Goal: Obtain resource: Download file/media

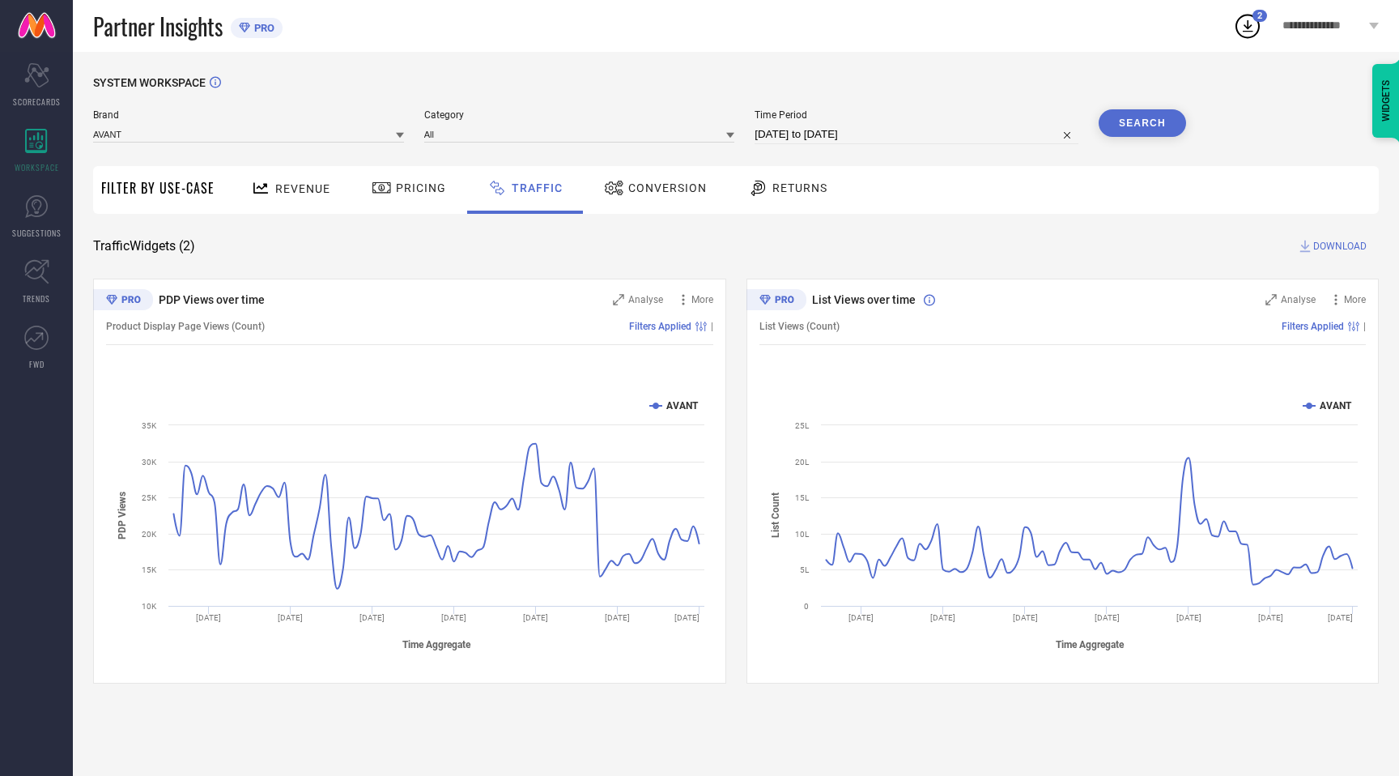
click at [1248, 32] on icon at bounding box center [1247, 25] width 29 height 29
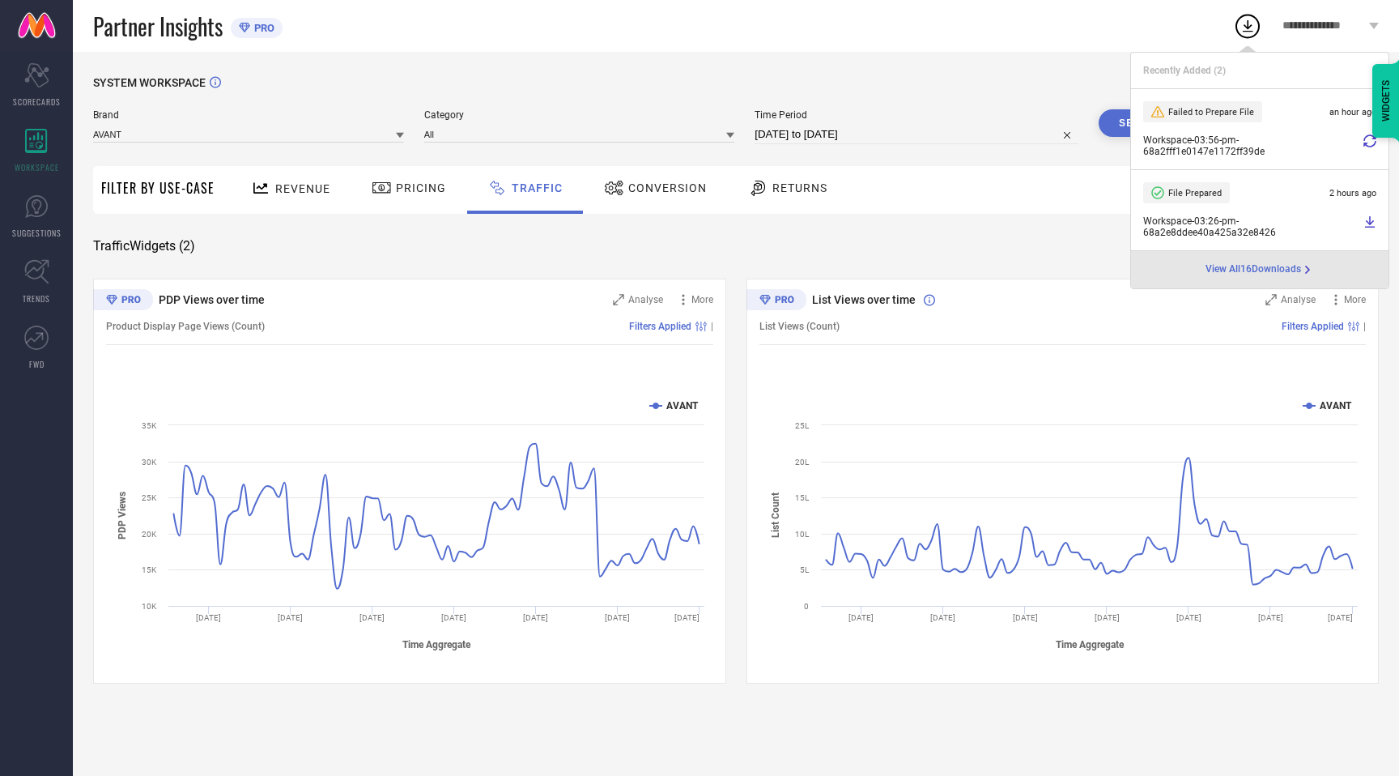
click at [1364, 142] on icon at bounding box center [1369, 140] width 13 height 13
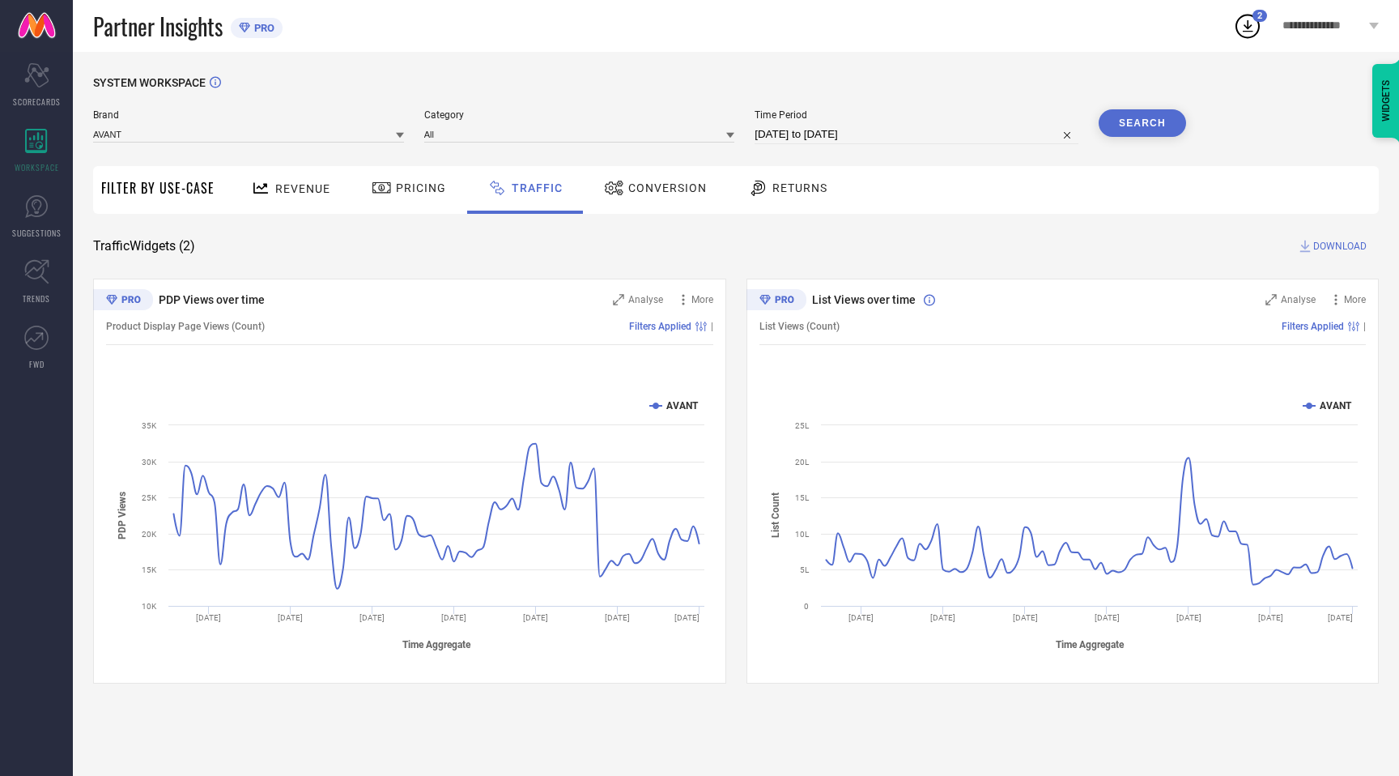
click at [1247, 29] on icon at bounding box center [1247, 25] width 29 height 29
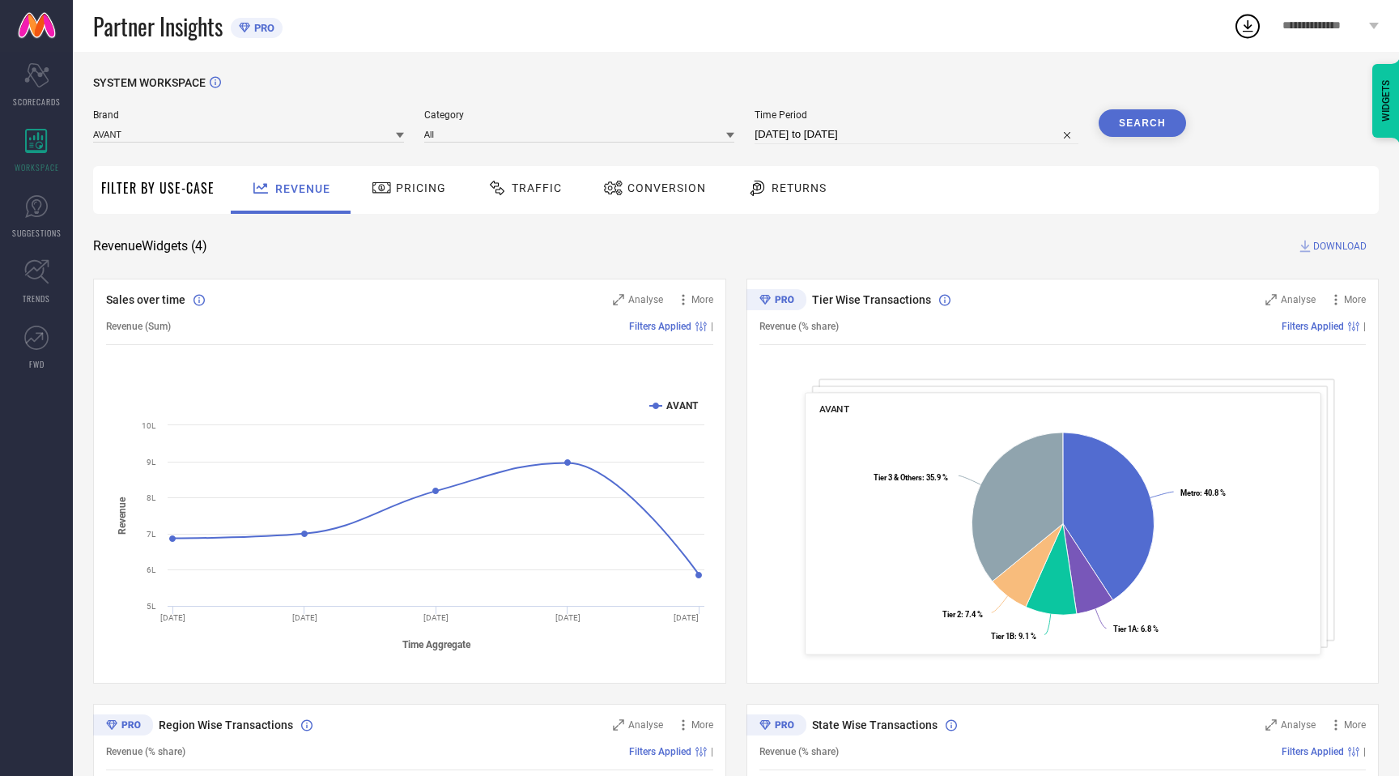
click at [1004, 49] on div "Partner Insights PRO" at bounding box center [663, 26] width 1140 height 52
click at [1256, 28] on icon at bounding box center [1247, 25] width 29 height 29
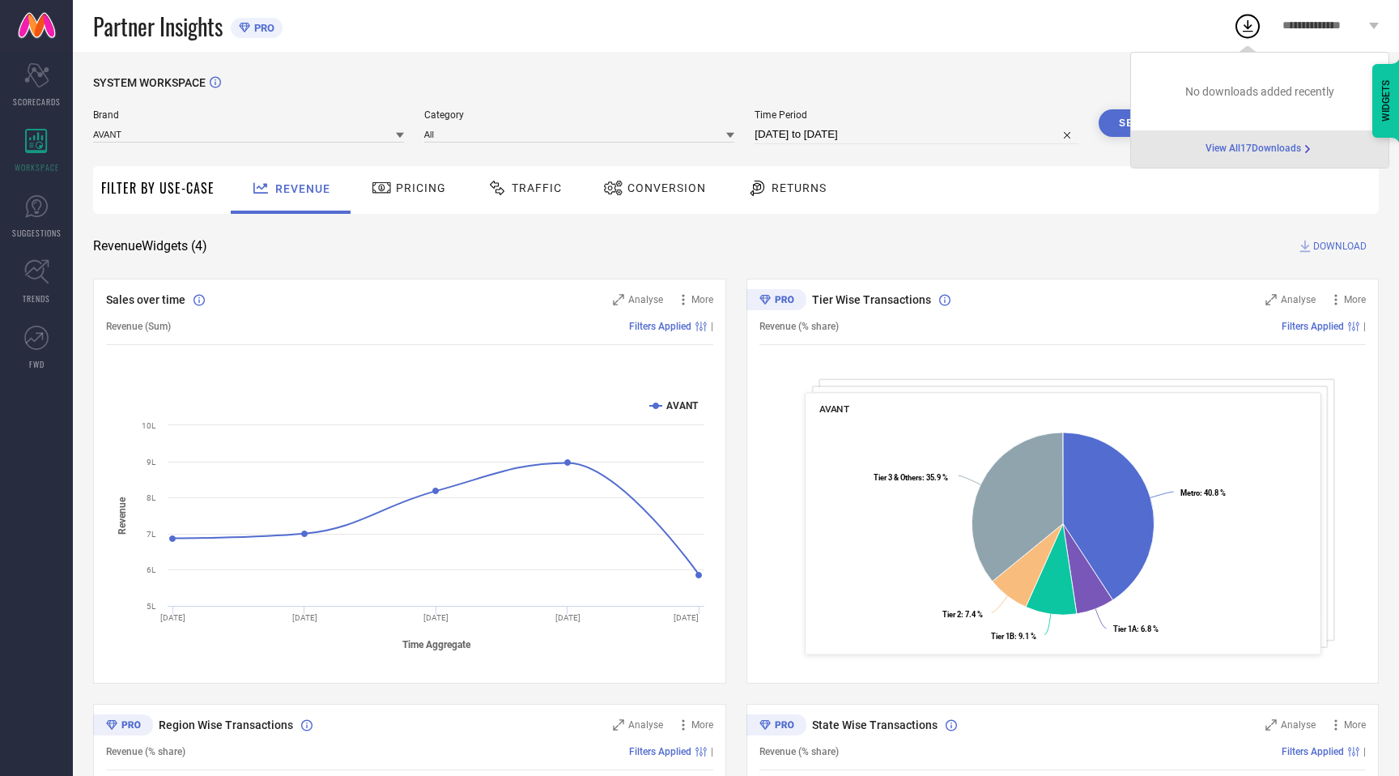
click at [582, 51] on div "Partner Insights PRO" at bounding box center [663, 26] width 1140 height 52
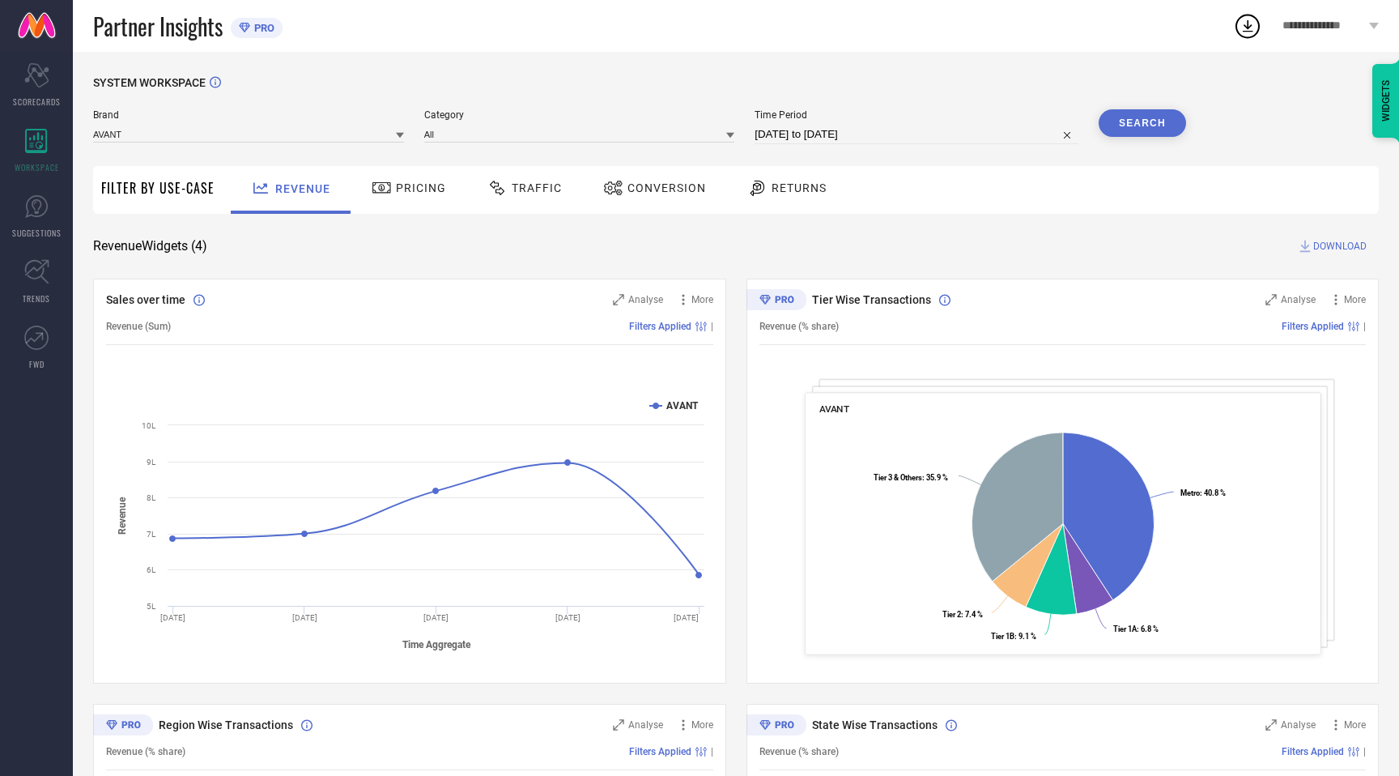
click at [519, 181] on span "Traffic" at bounding box center [537, 187] width 50 height 13
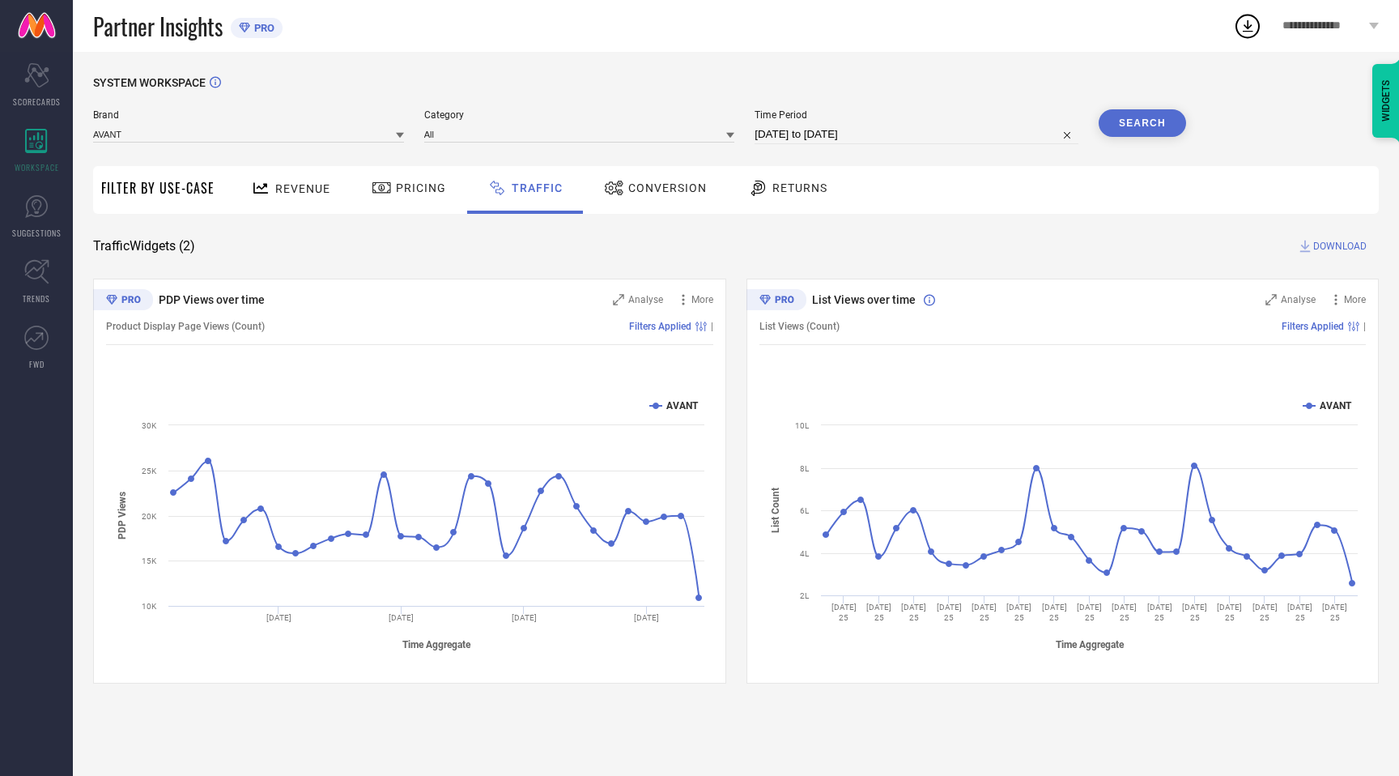
click at [1254, 29] on icon at bounding box center [1247, 25] width 29 height 29
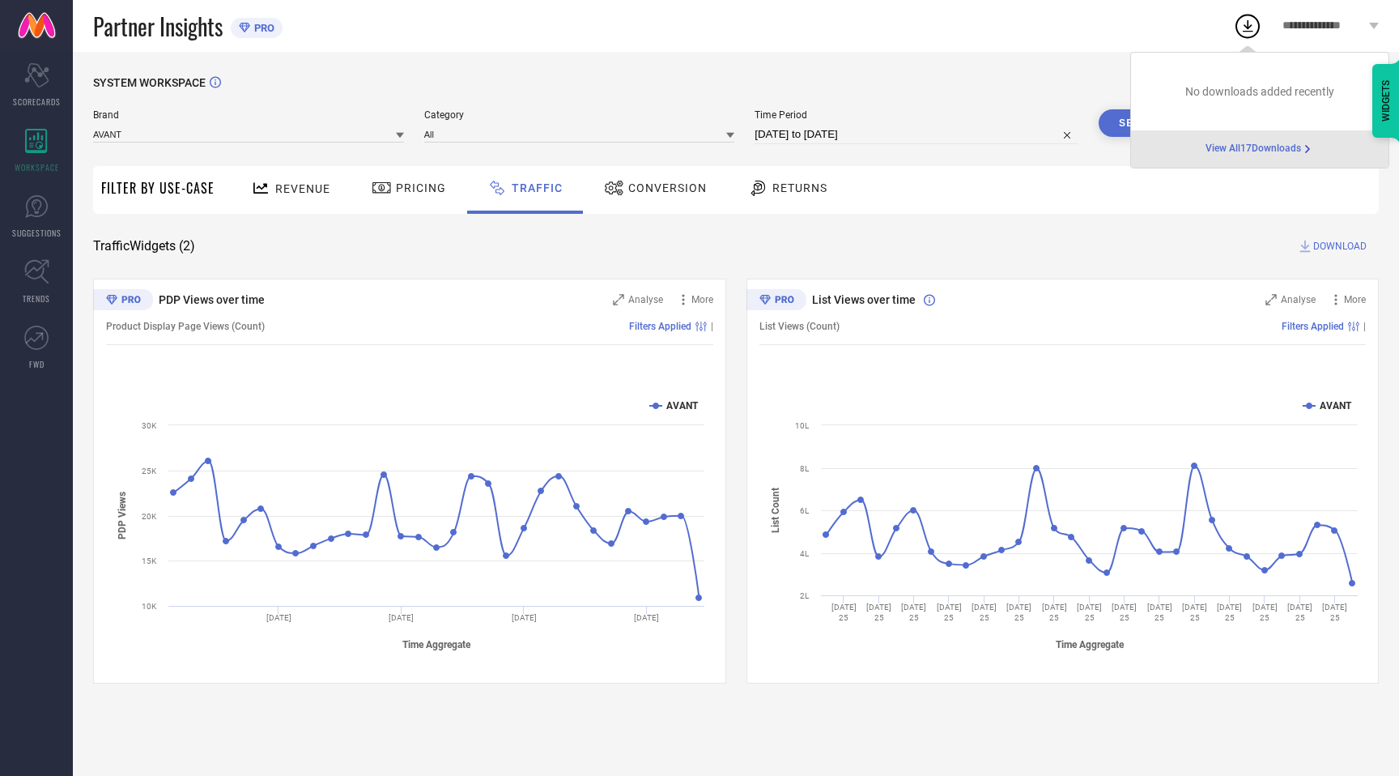
click at [961, 36] on div "Partner Insights PRO" at bounding box center [663, 26] width 1140 height 52
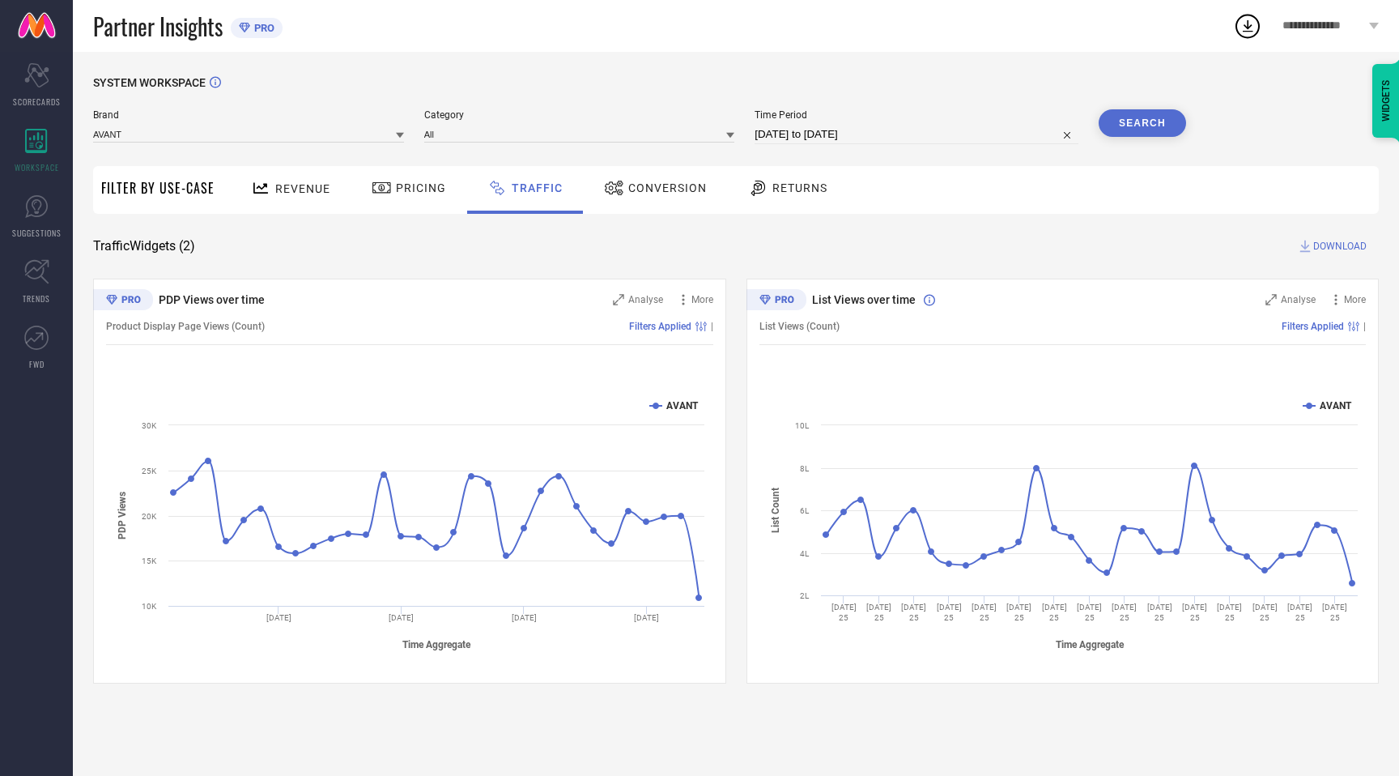
click at [799, 135] on input "16-07-2025 to 15-08-2025" at bounding box center [916, 134] width 324 height 19
select select "6"
select select "2025"
select select "7"
select select "2025"
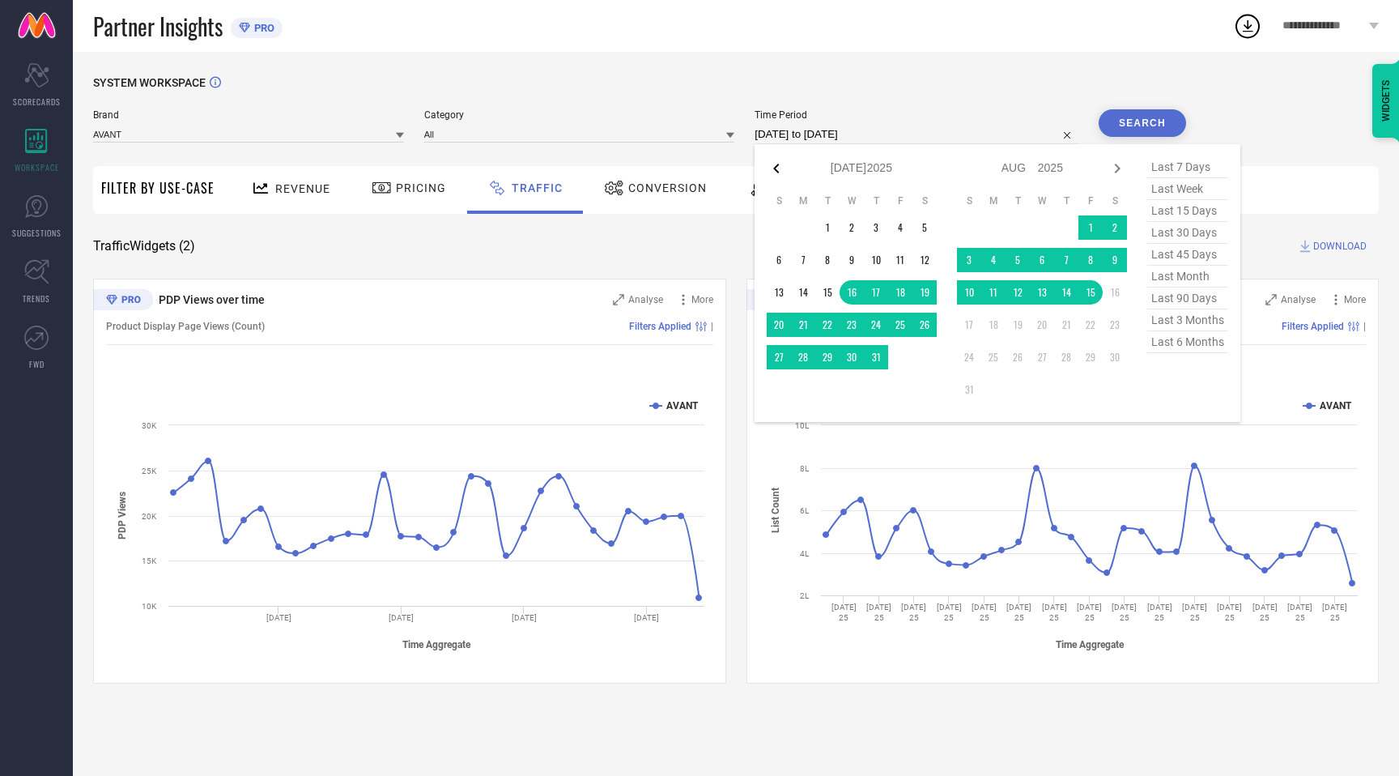
click at [779, 167] on icon at bounding box center [776, 169] width 6 height 10
select select "5"
select select "2025"
select select "6"
select select "2025"
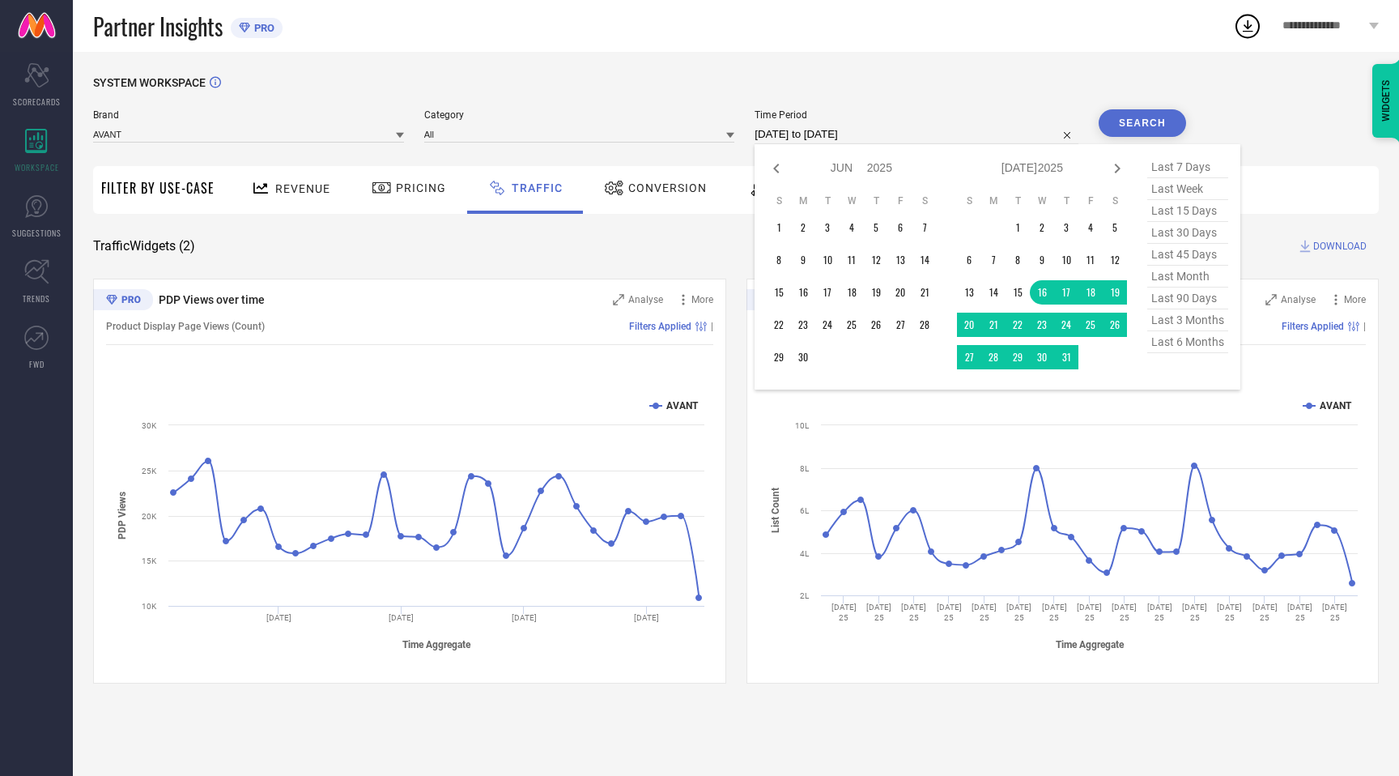
click at [779, 167] on icon at bounding box center [776, 169] width 6 height 10
select select "4"
select select "2025"
select select "5"
select select "2025"
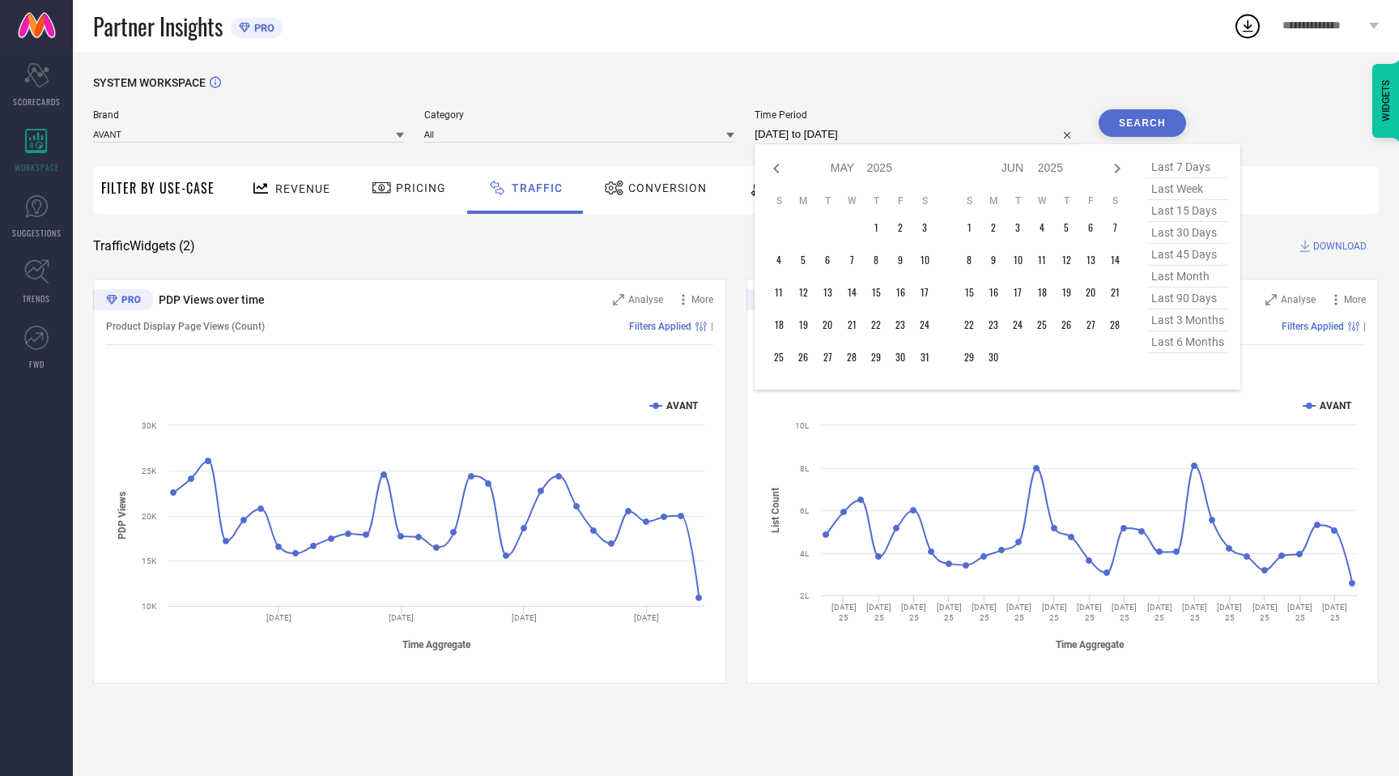
click at [779, 167] on icon at bounding box center [776, 169] width 6 height 10
select select "3"
select select "2025"
select select "4"
select select "2025"
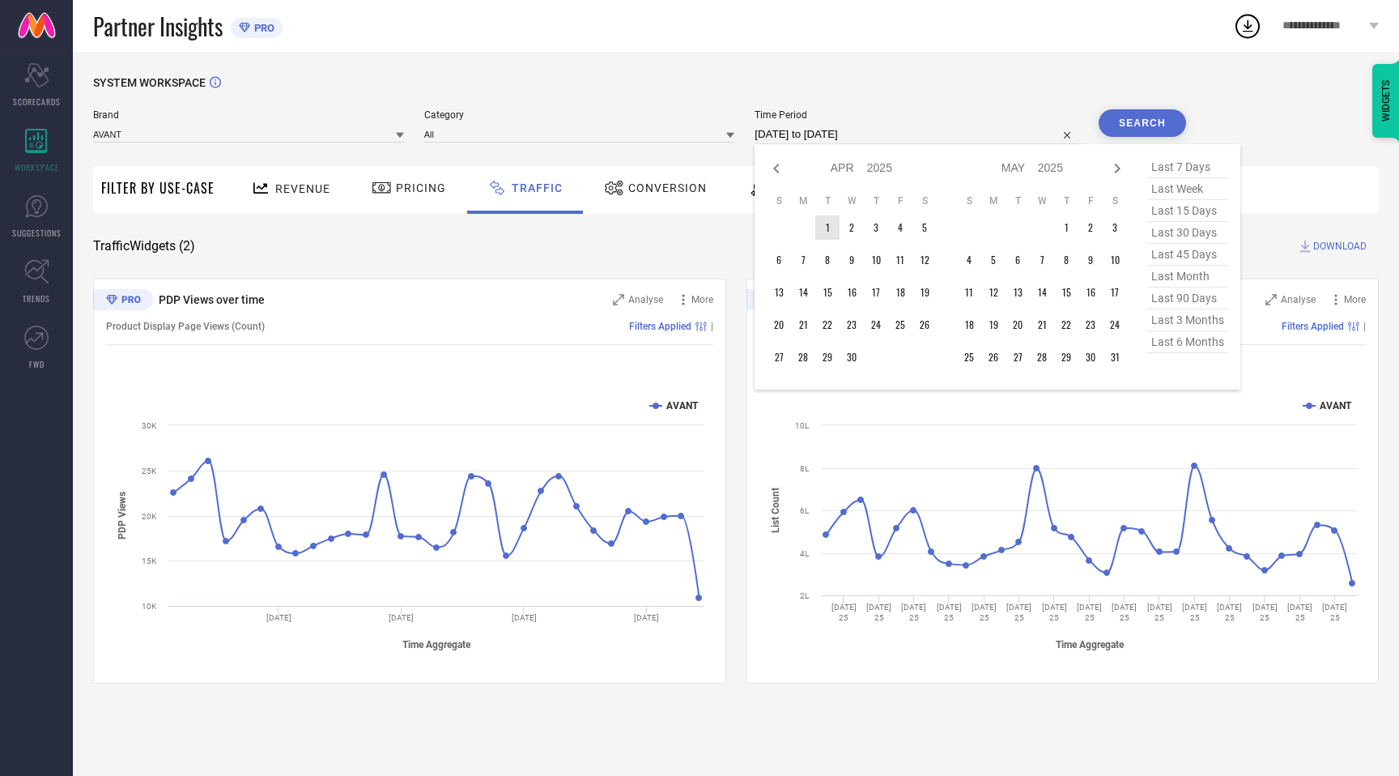
type input "After 01-04-2025"
click at [837, 229] on td "1" at bounding box center [827, 227] width 24 height 24
click at [1121, 175] on icon at bounding box center [1116, 168] width 19 height 19
select select "4"
select select "2025"
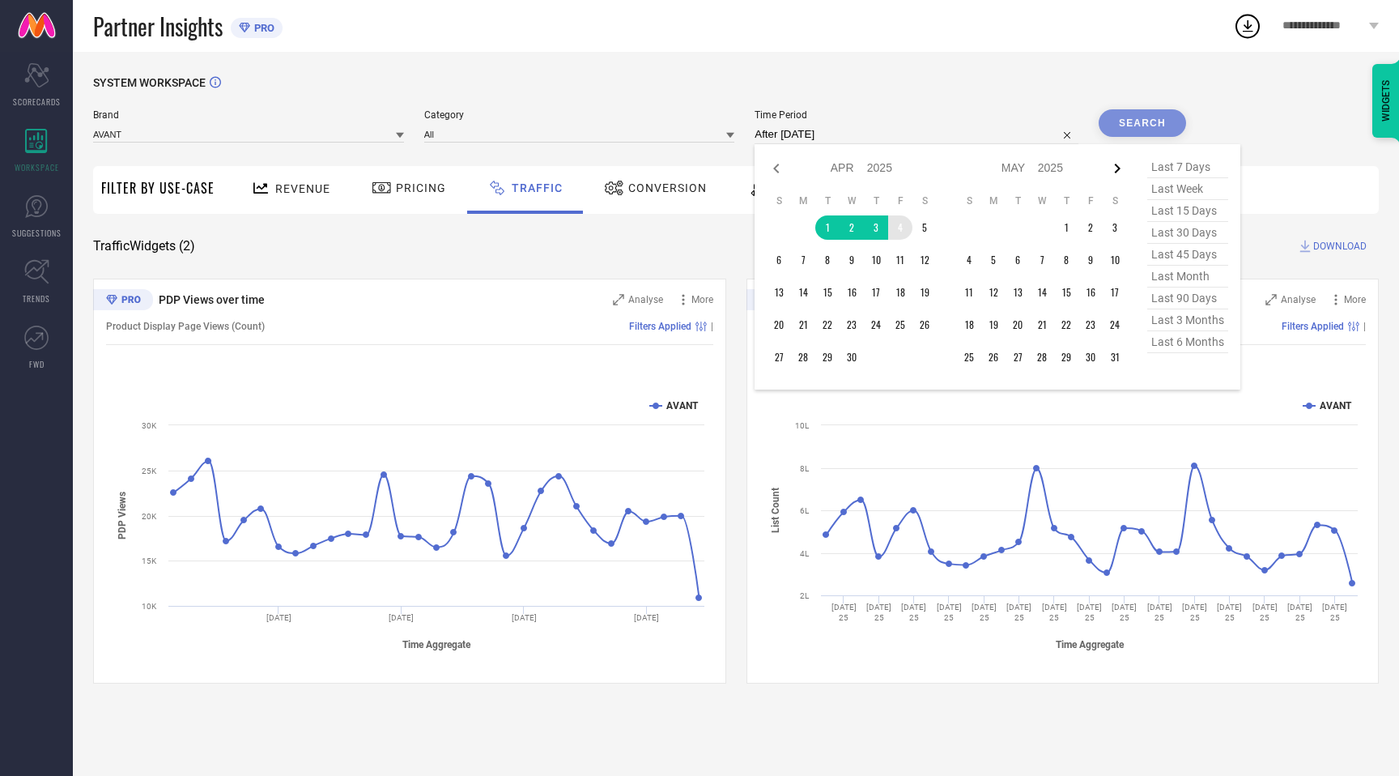
select select "5"
select select "2025"
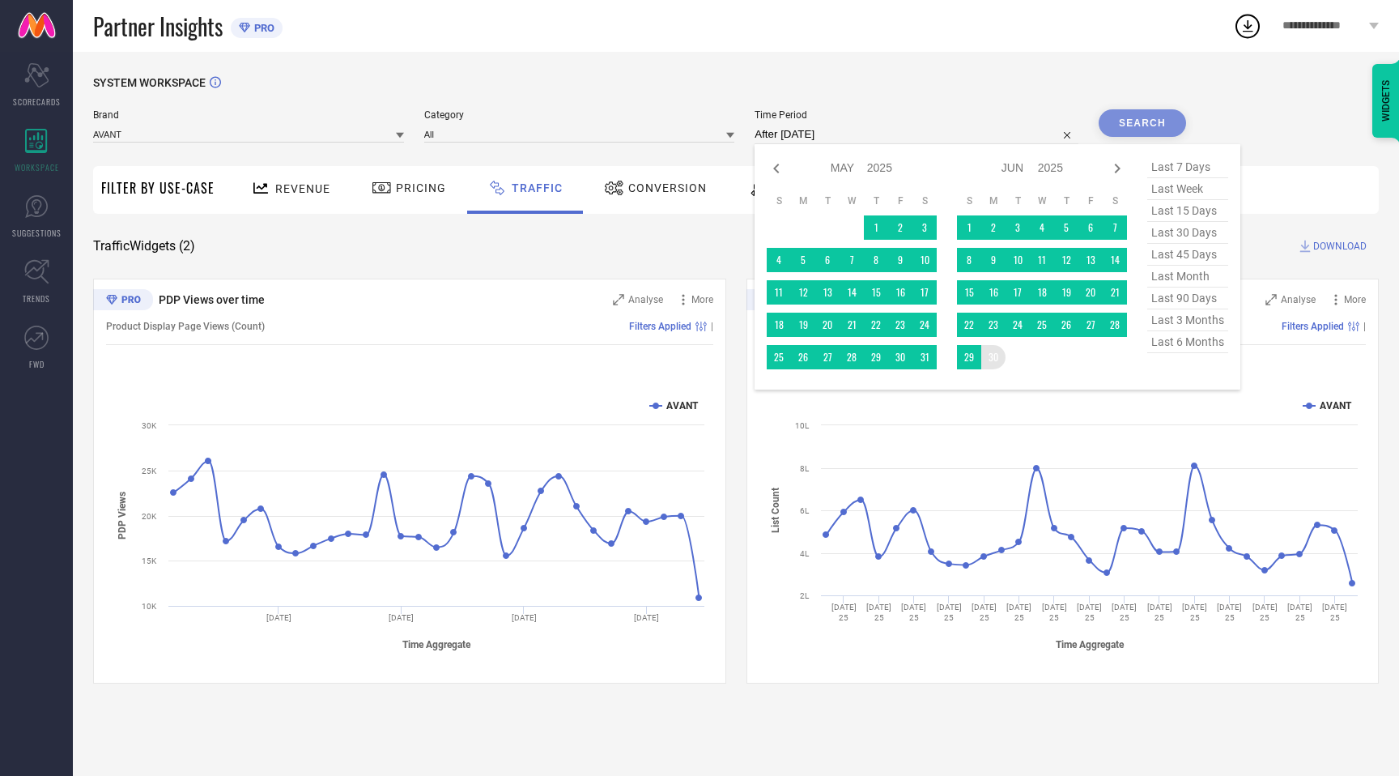
type input "[DATE] to [DATE]"
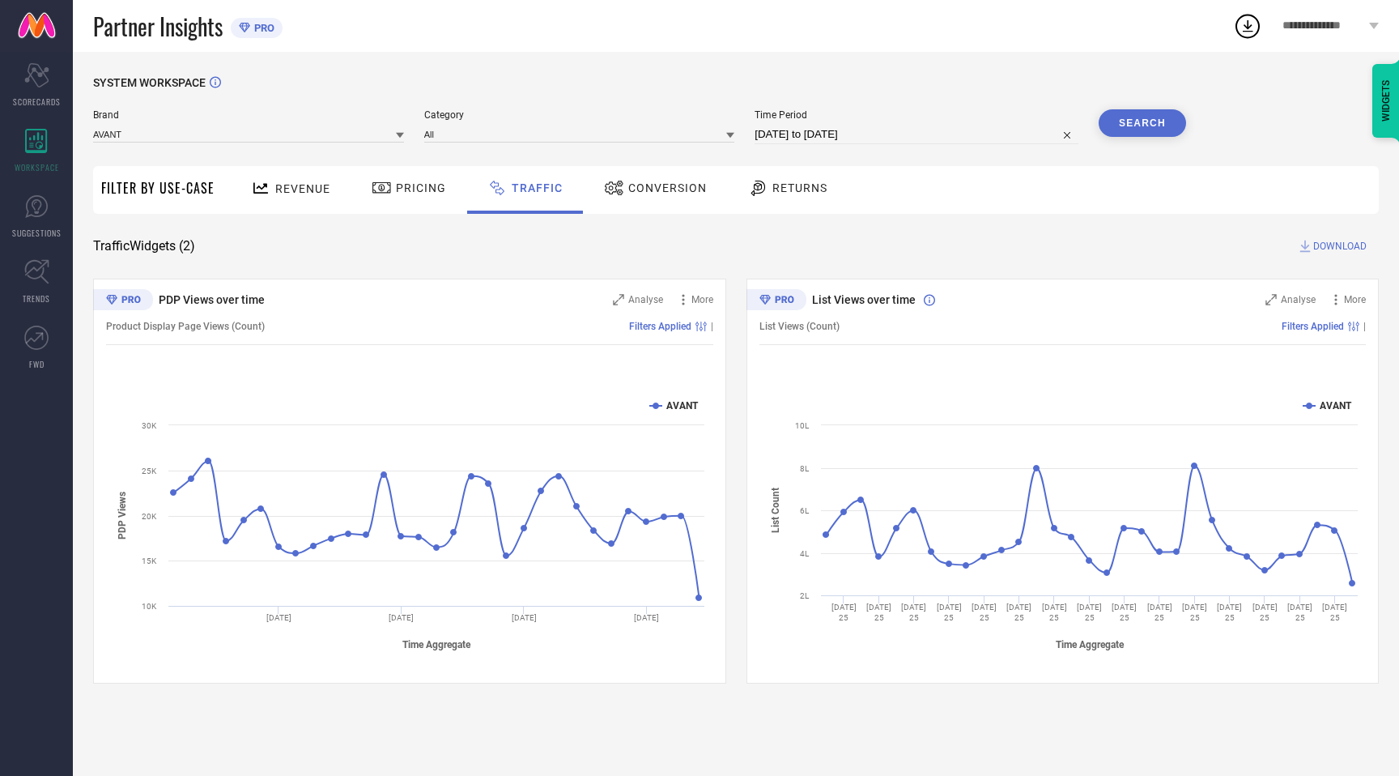
click at [1167, 130] on button "Search" at bounding box center [1142, 123] width 87 height 28
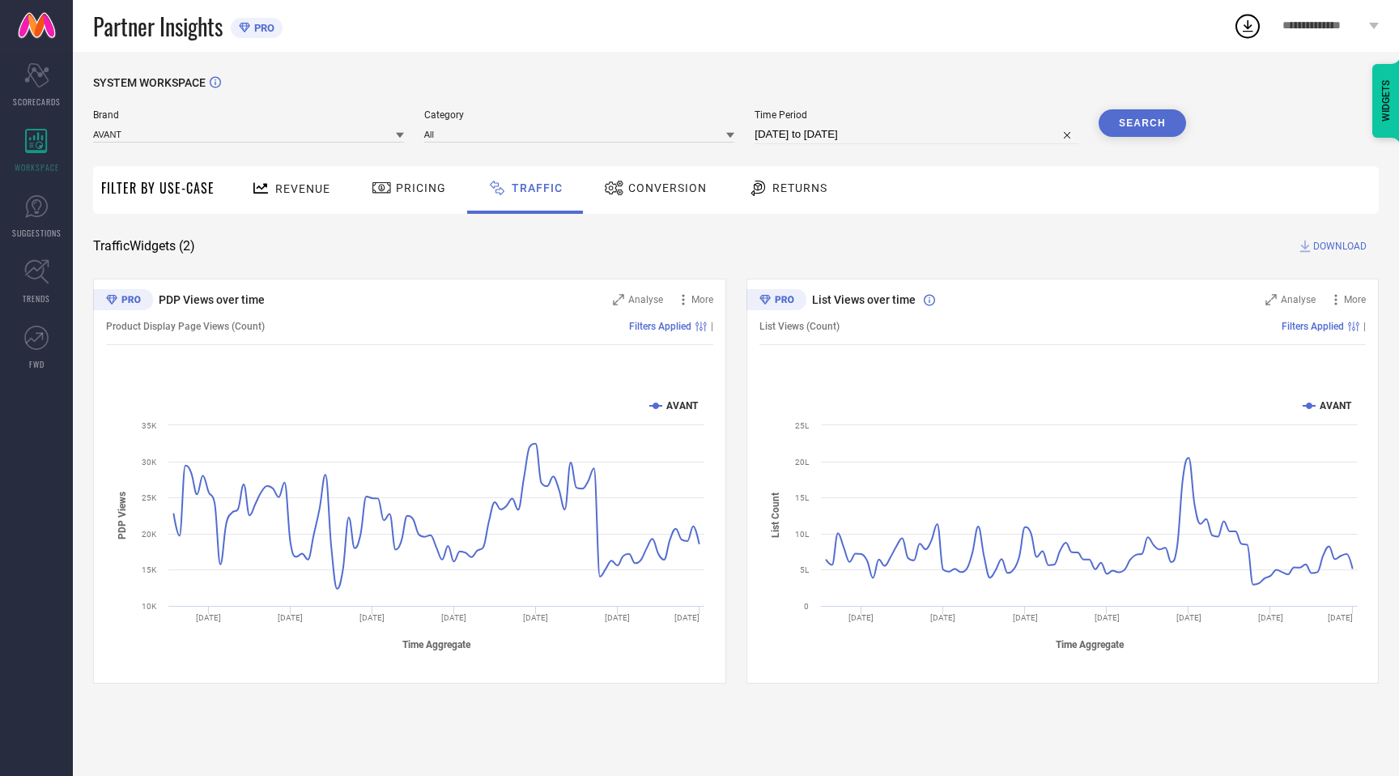
click at [1160, 130] on button "Search" at bounding box center [1142, 123] width 87 height 28
click at [1324, 247] on span "DOWNLOAD" at bounding box center [1339, 246] width 53 height 16
click at [1256, 28] on icon at bounding box center [1247, 25] width 29 height 29
click at [1238, 28] on icon at bounding box center [1247, 25] width 29 height 29
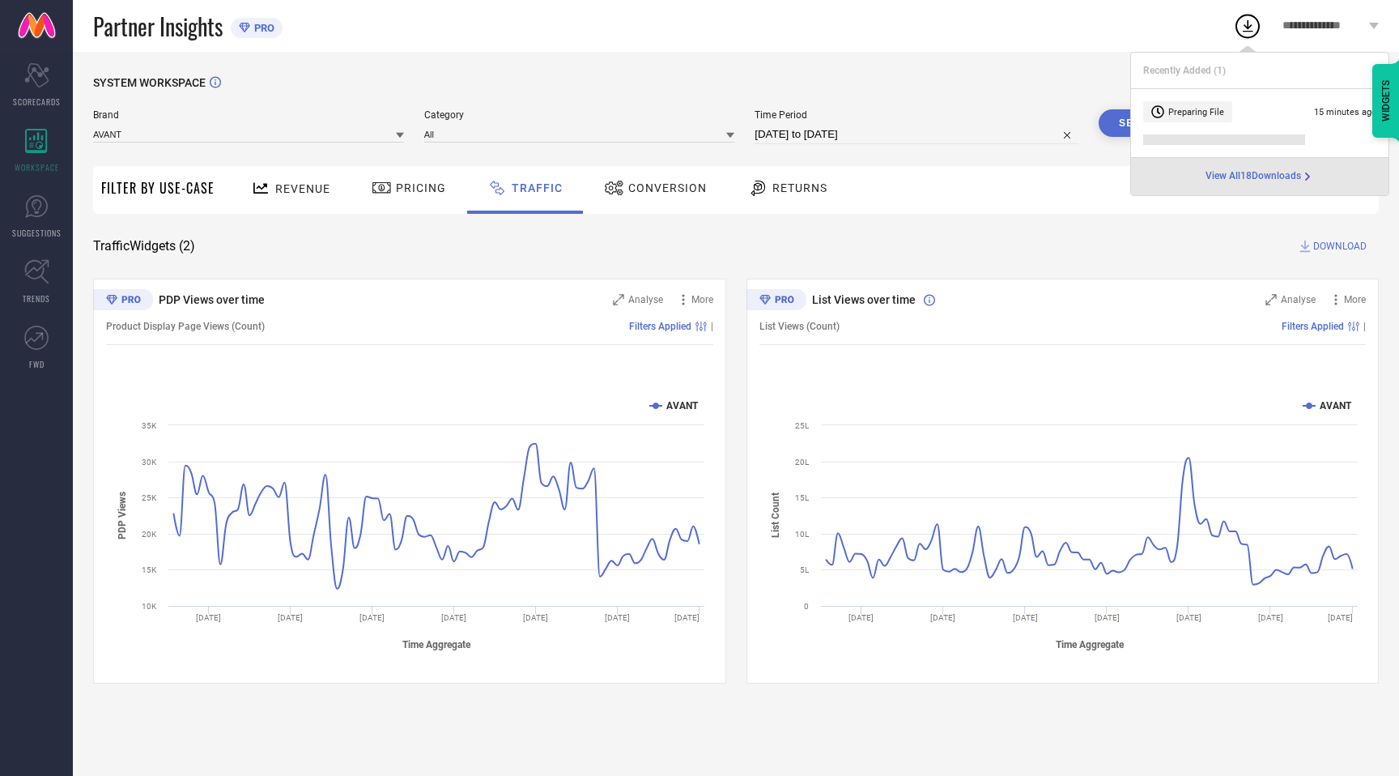
click at [1243, 180] on span "View All 18 Downloads" at bounding box center [1253, 176] width 96 height 13
